Goal: Information Seeking & Learning: Learn about a topic

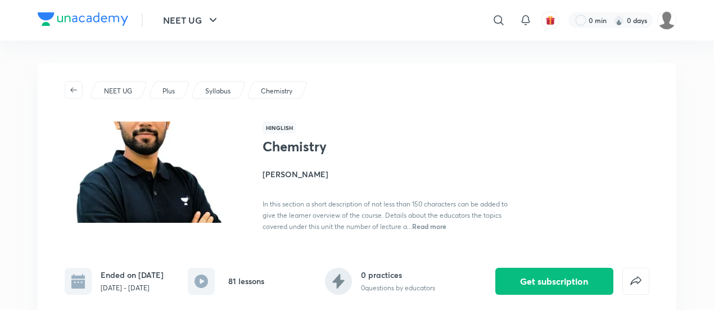
click at [429, 221] on span "Read more" at bounding box center [429, 225] width 34 height 9
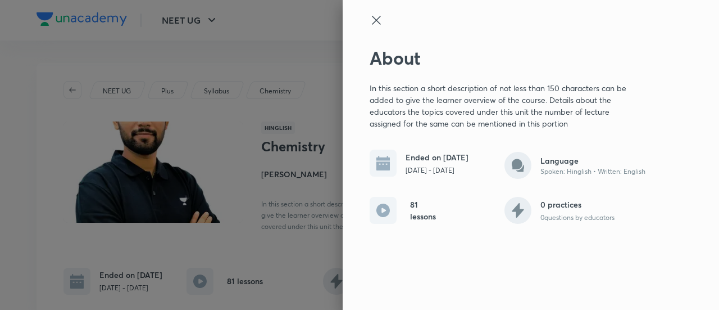
click at [373, 18] on icon at bounding box center [376, 20] width 8 height 8
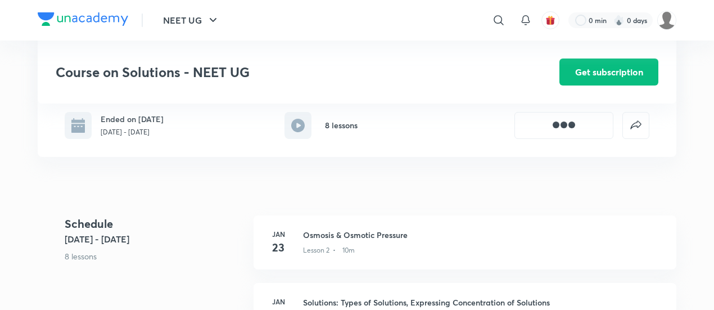
scroll to position [281, 0]
